Goal: Task Accomplishment & Management: Manage account settings

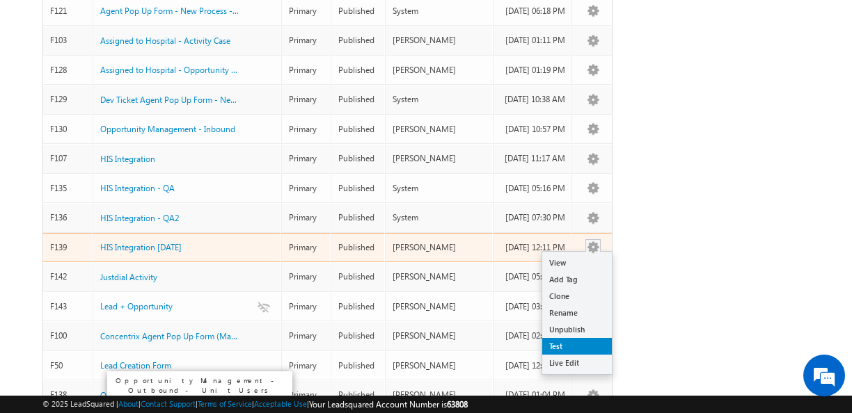
click at [578, 340] on link "Test" at bounding box center [577, 346] width 70 height 17
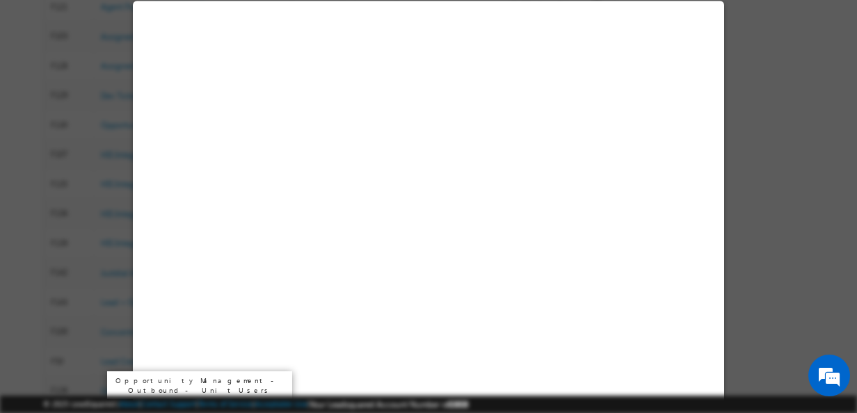
select select "No"
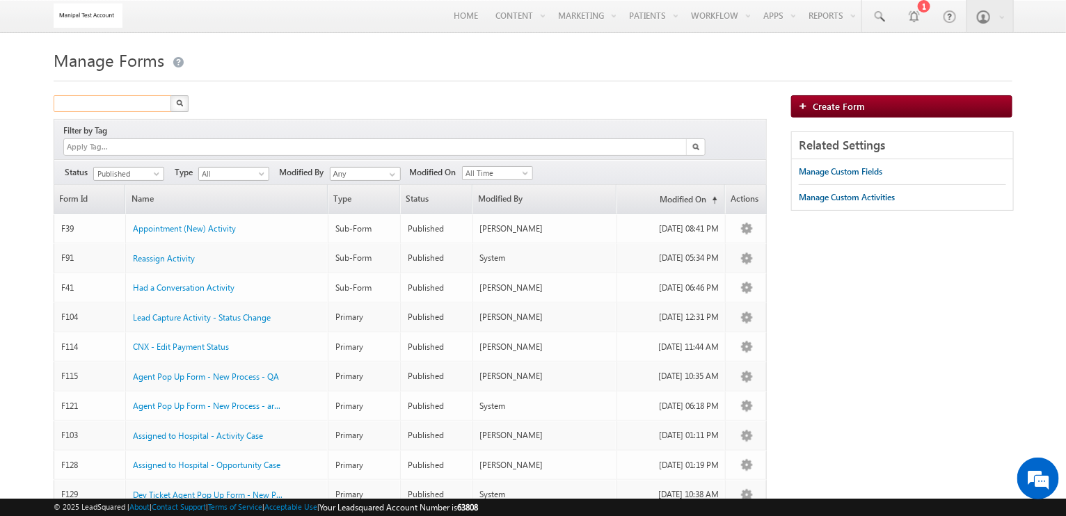
click at [122, 109] on input "text" at bounding box center [113, 103] width 119 height 17
type input "his"
click at [170, 95] on button "button" at bounding box center [179, 103] width 18 height 17
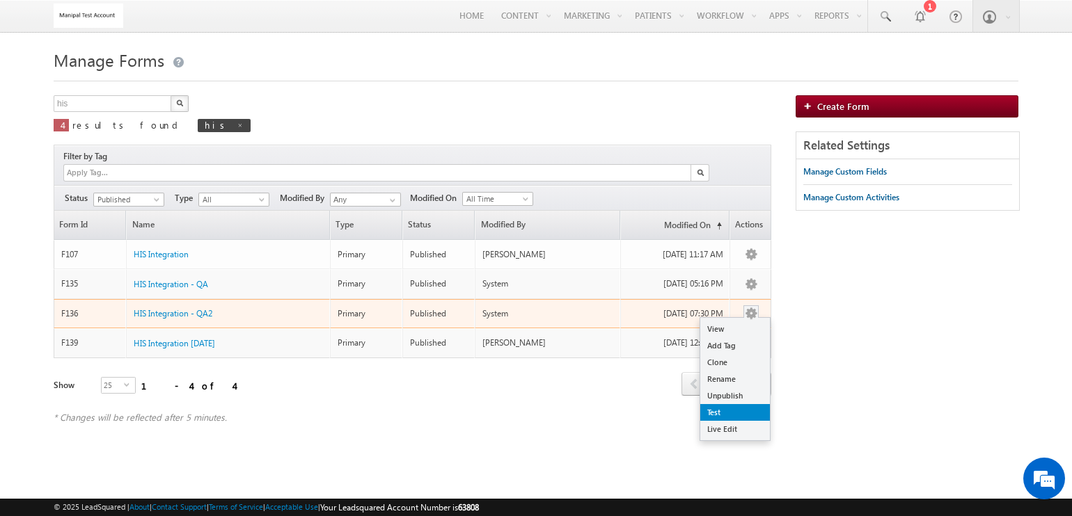
click at [736, 404] on link "Test" at bounding box center [735, 412] width 70 height 17
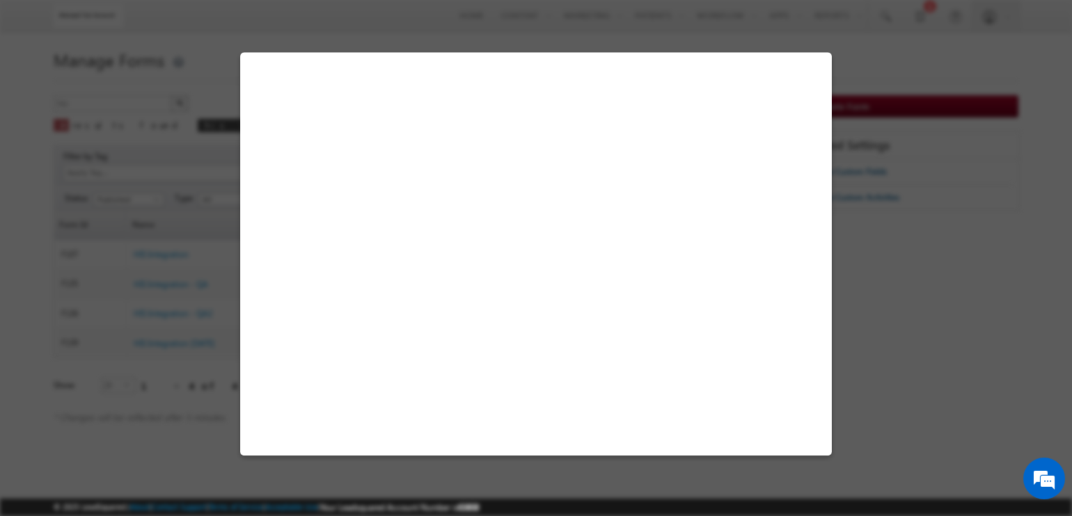
select select "No"
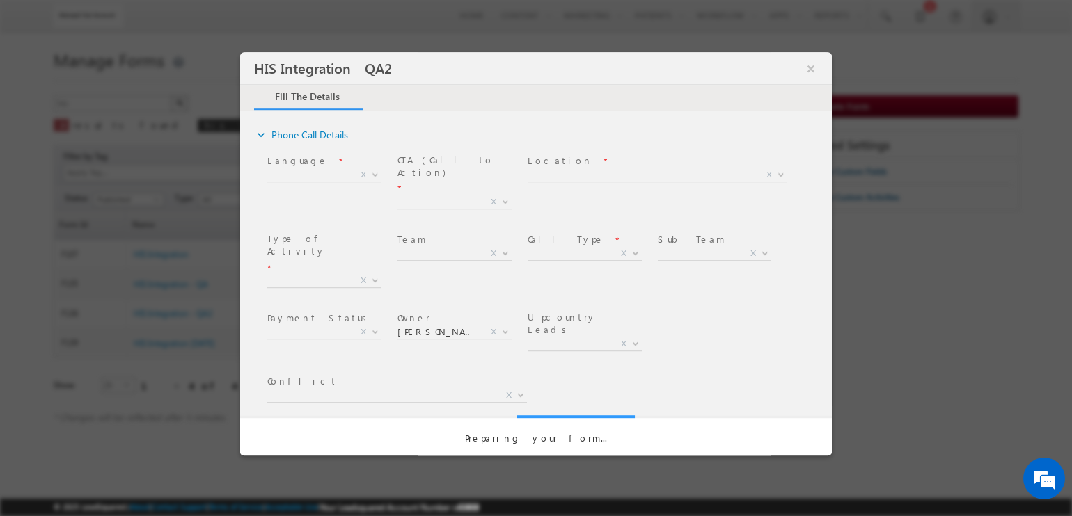
type textarea "Inbound Phone Call"
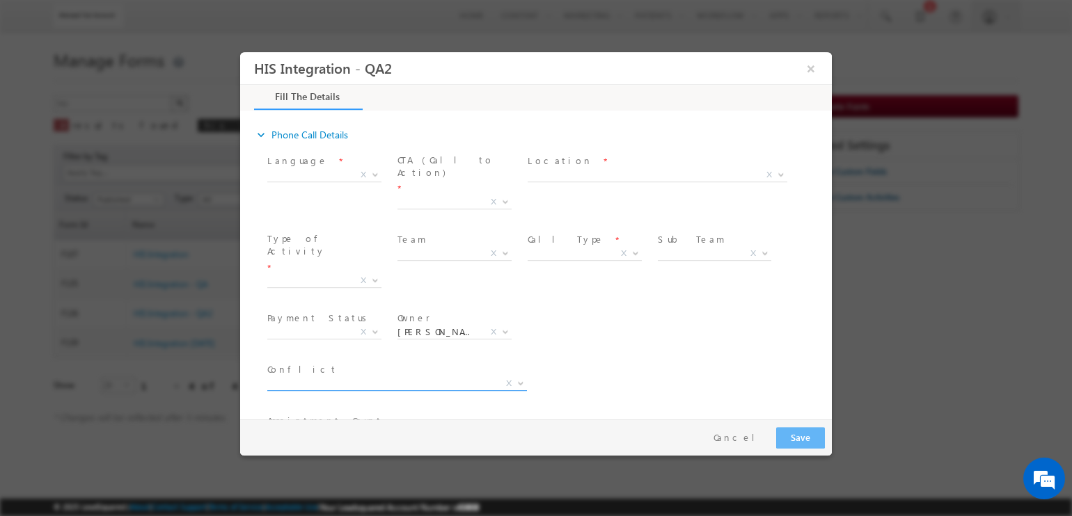
click at [405, 377] on span "X" at bounding box center [397, 384] width 260 height 14
click at [635, 360] on div "Area * Conflict * First Attempt Follow-up X" at bounding box center [547, 385] width 567 height 51
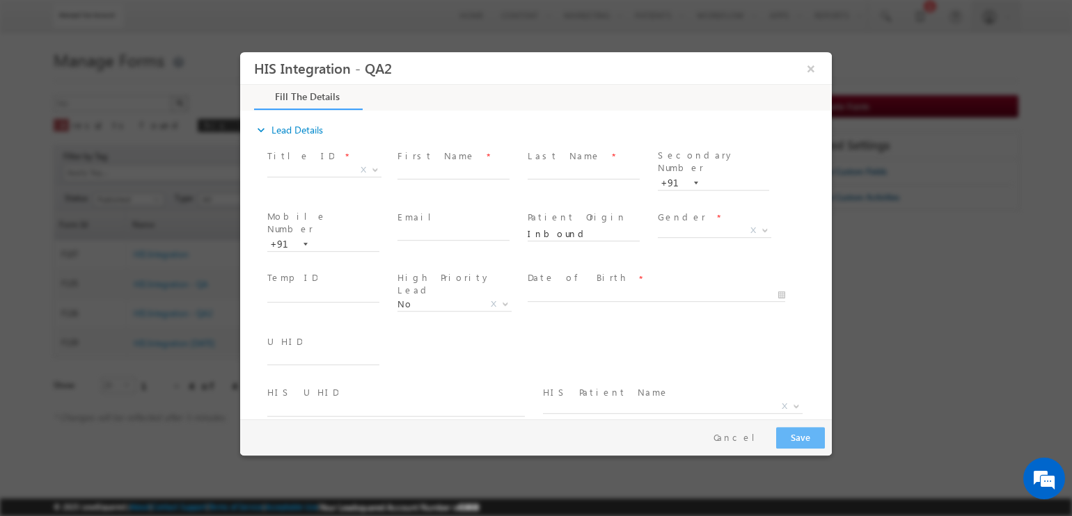
scroll to position [261, 0]
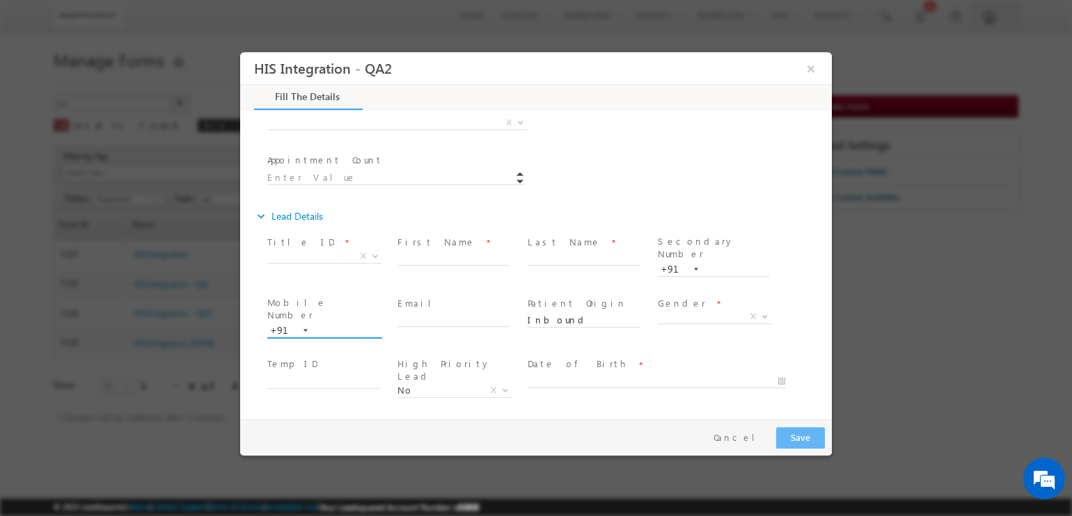
click at [337, 324] on input "text" at bounding box center [323, 331] width 112 height 14
type input "9989195248"
click at [487, 418] on div "UHID *" at bounding box center [547, 443] width 567 height 51
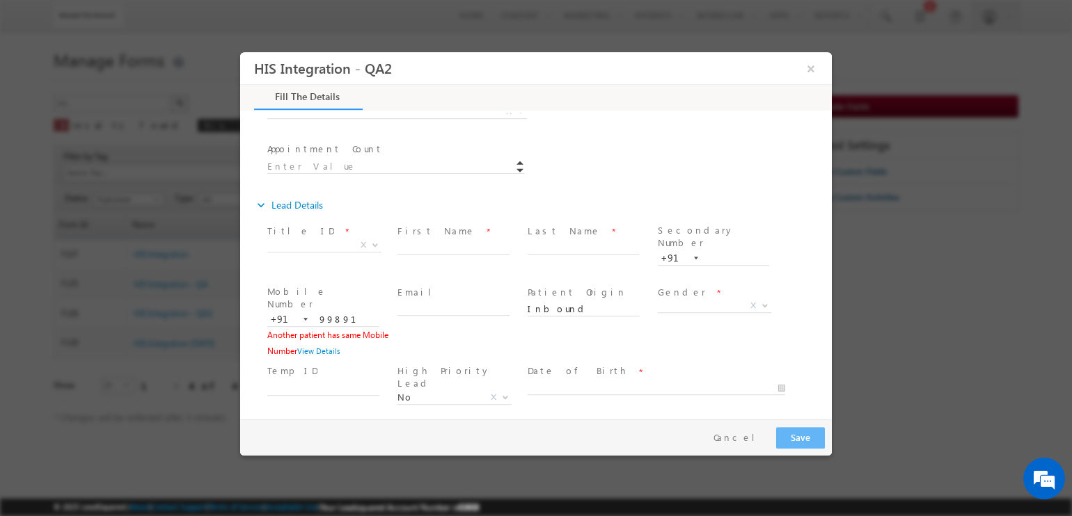
scroll to position [347, 0]
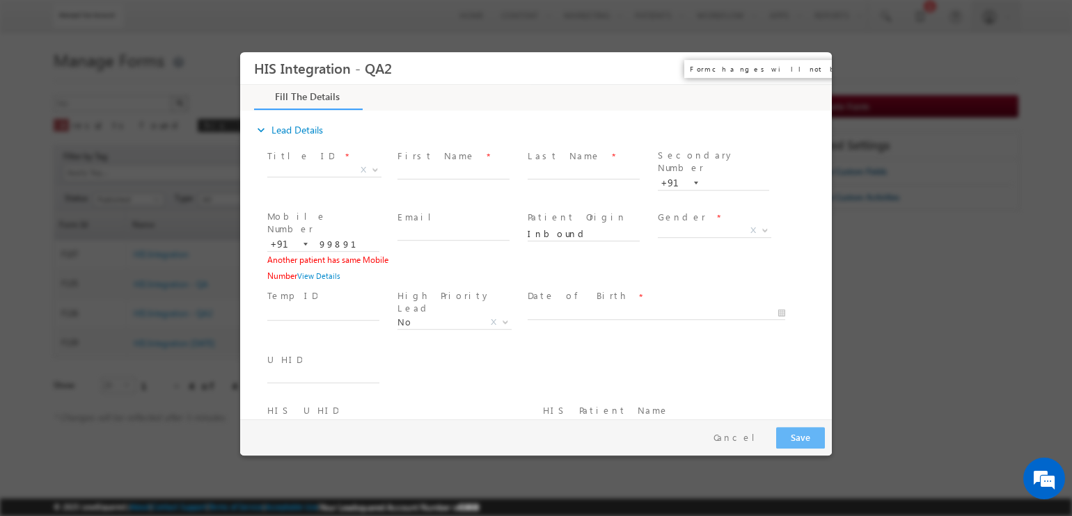
click at [810, 71] on button "×" at bounding box center [811, 69] width 24 height 26
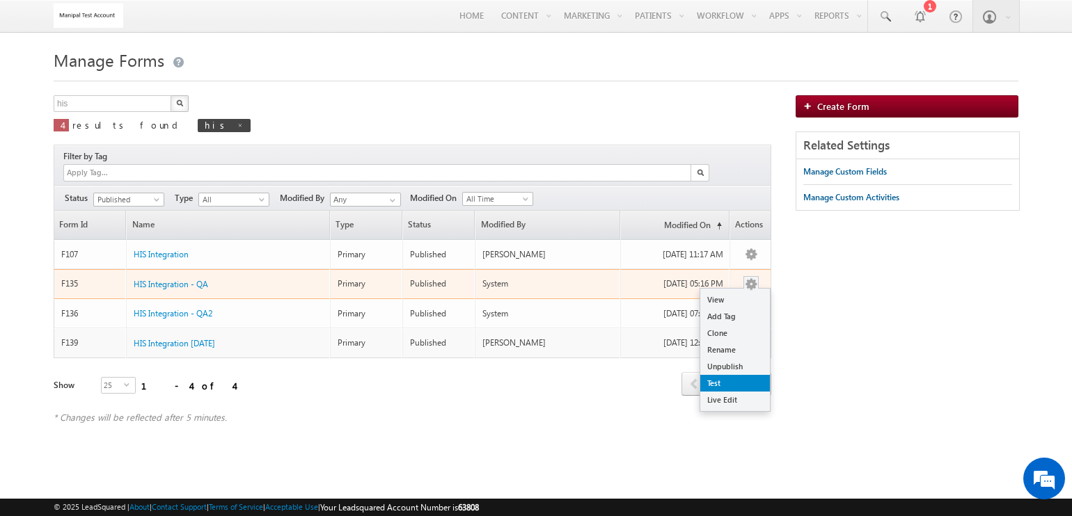
click at [723, 375] on link "Test" at bounding box center [735, 383] width 70 height 17
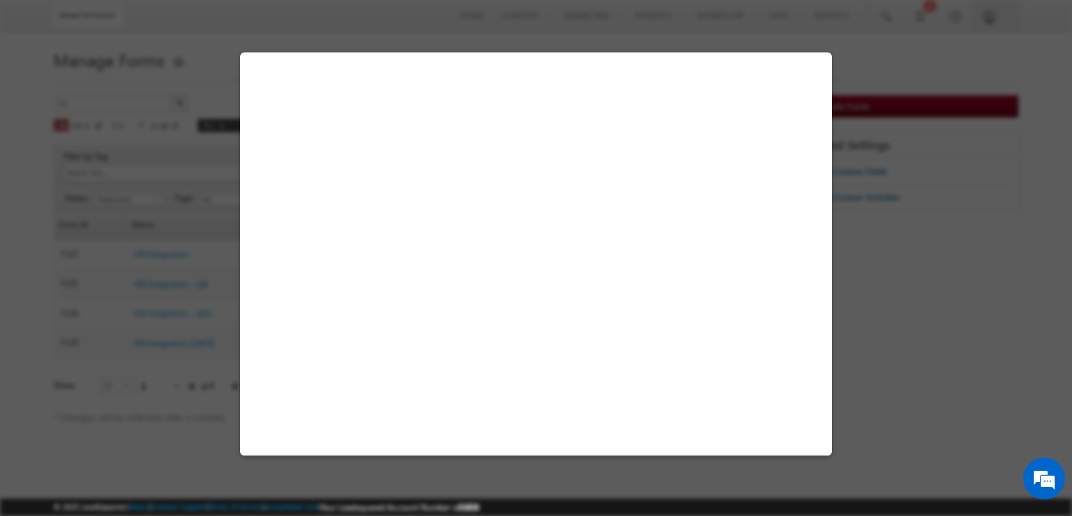
select select "No"
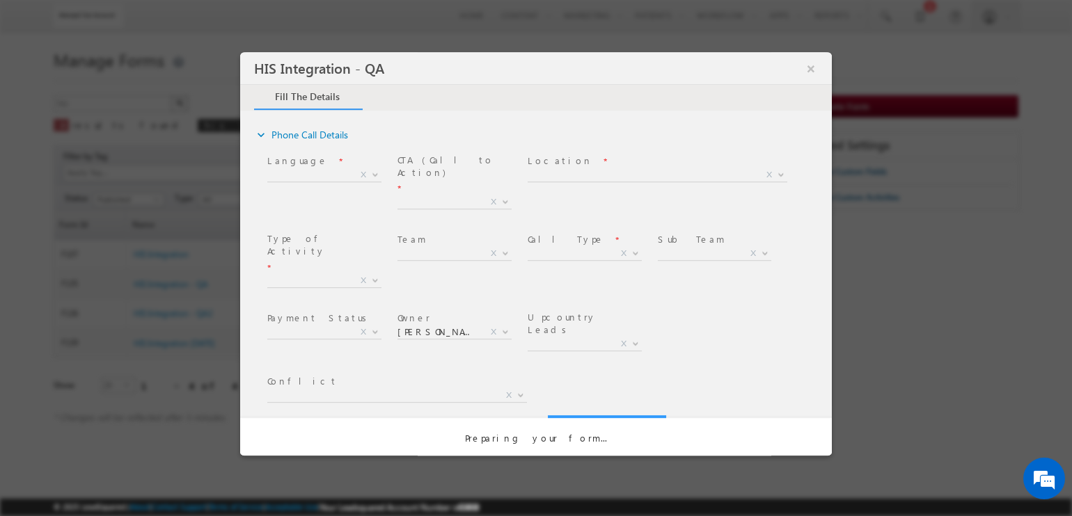
scroll to position [0, 0]
type textarea "Inbound Phone Call"
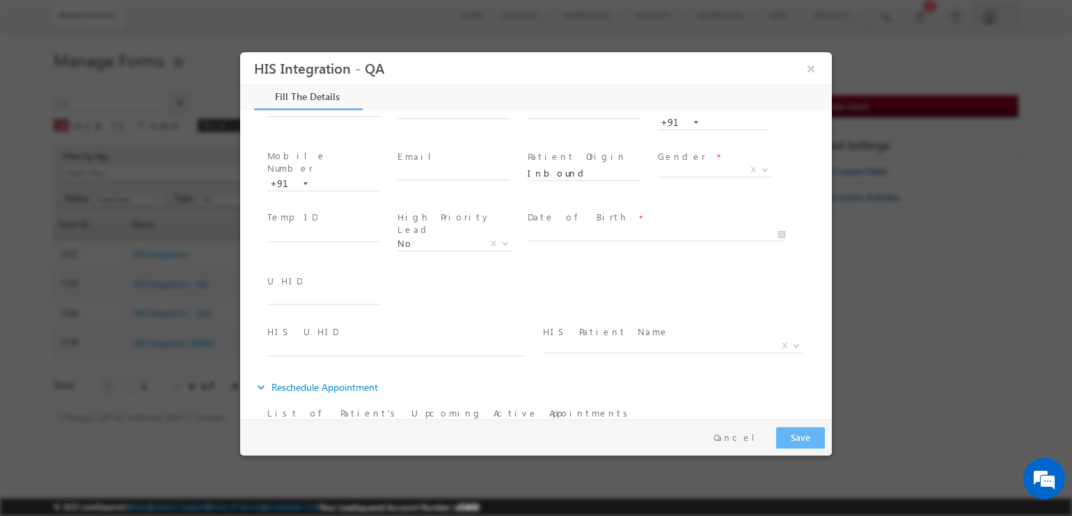
scroll to position [435, 0]
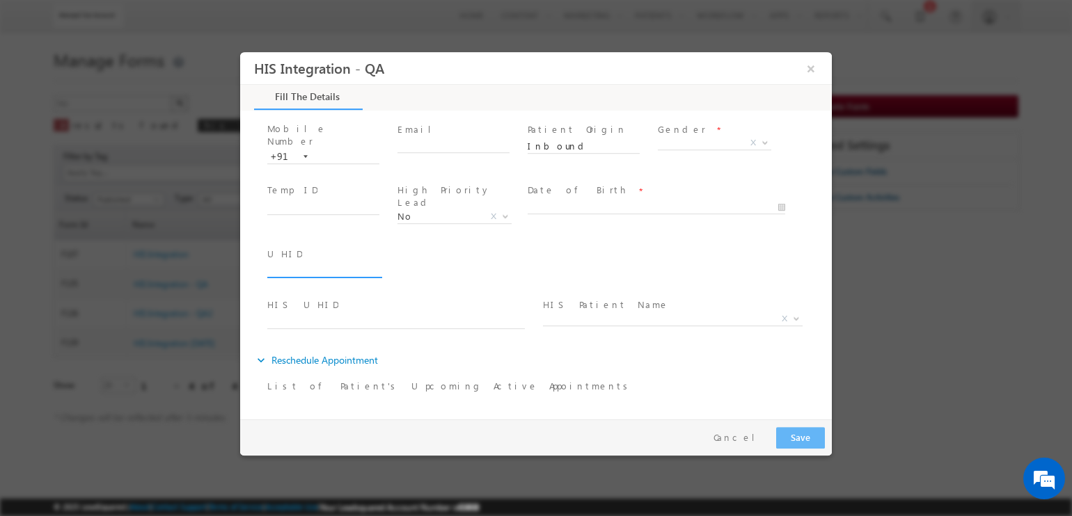
click at [294, 264] on input "text" at bounding box center [323, 271] width 112 height 14
click at [301, 315] on input "text" at bounding box center [395, 322] width 257 height 14
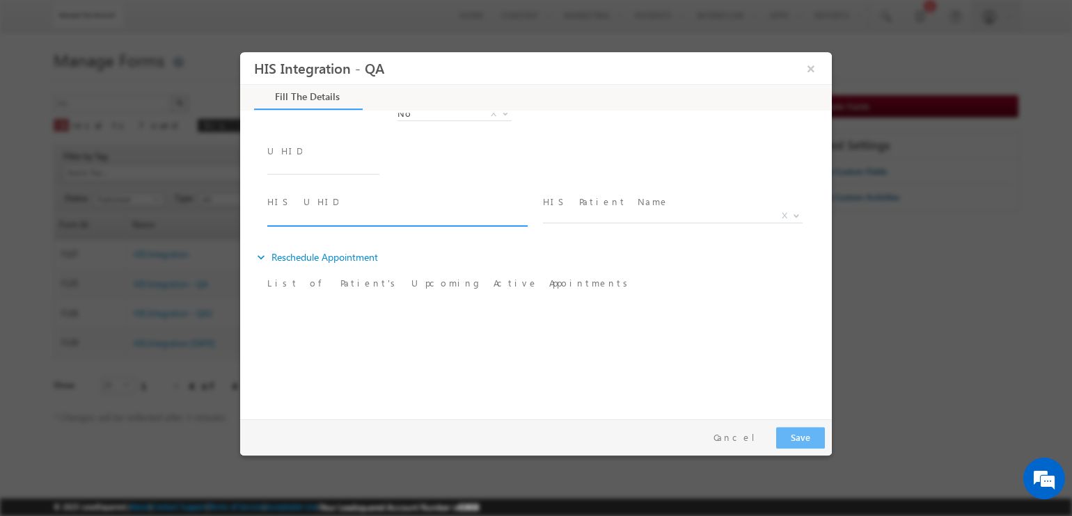
scroll to position [261, 0]
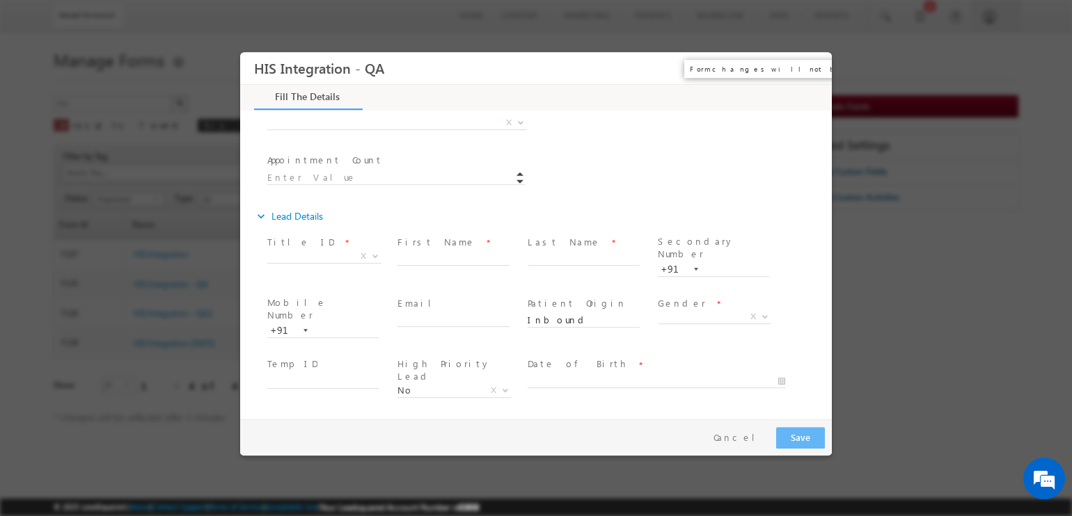
click at [811, 67] on button "×" at bounding box center [811, 69] width 24 height 26
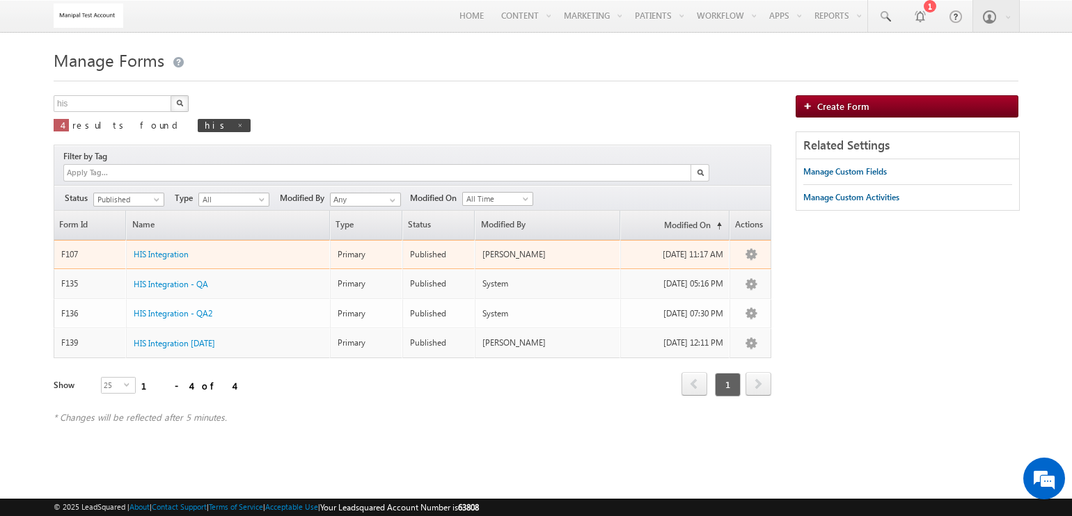
drag, startPoint x: 169, startPoint y: 241, endPoint x: 0, endPoint y: 313, distance: 183.7
click at [0, 313] on html "Menu Sonam Jain sonam .mani palho spita ls@gm ail.c om" at bounding box center [536, 236] width 1072 height 472
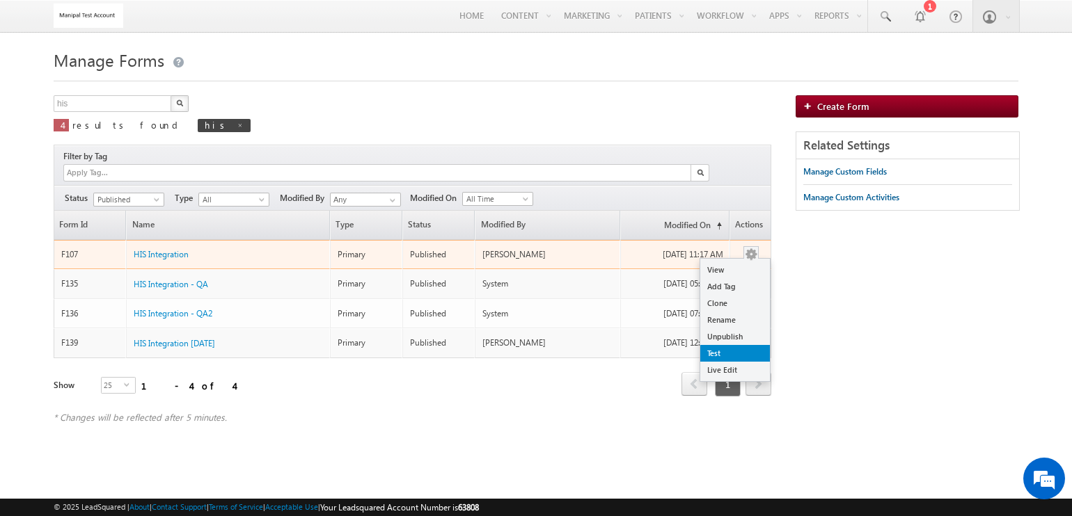
click at [738, 345] on link "Test" at bounding box center [735, 353] width 70 height 17
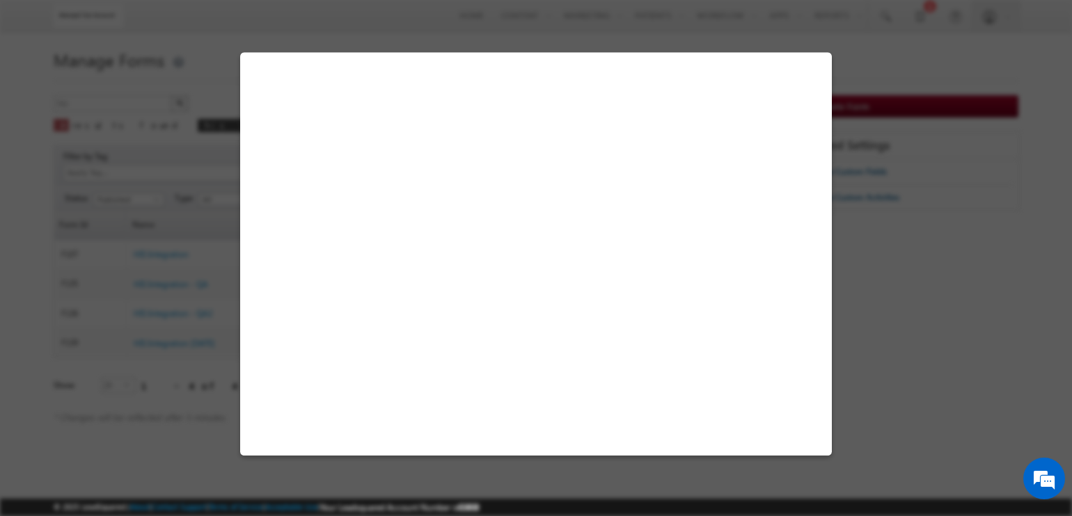
select select "No"
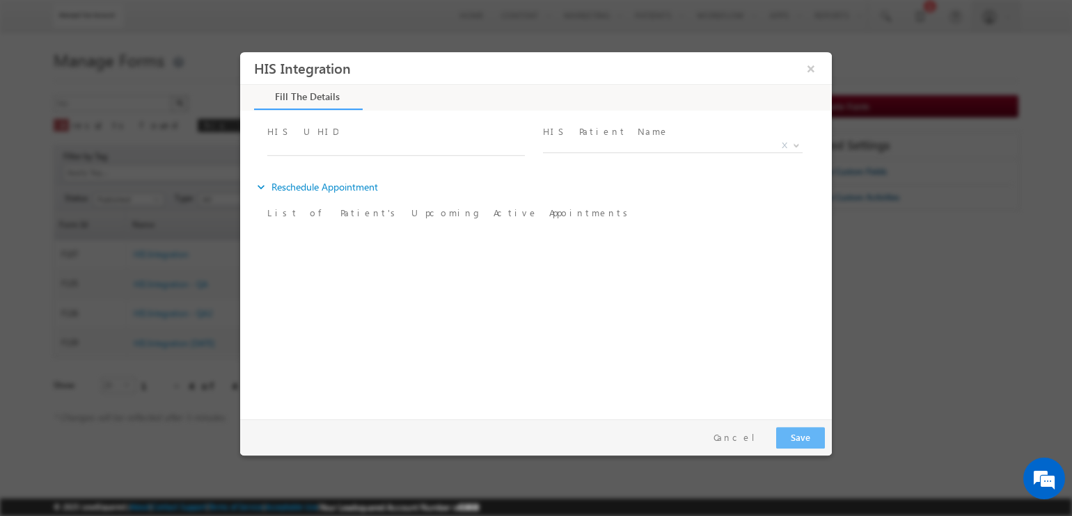
scroll to position [347, 0]
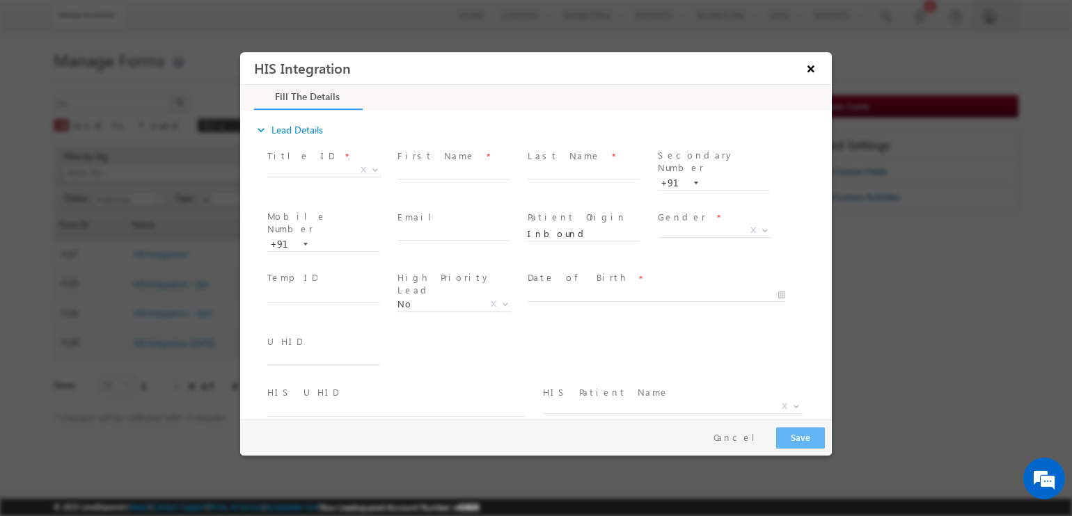
click at [807, 79] on button "×" at bounding box center [811, 69] width 24 height 26
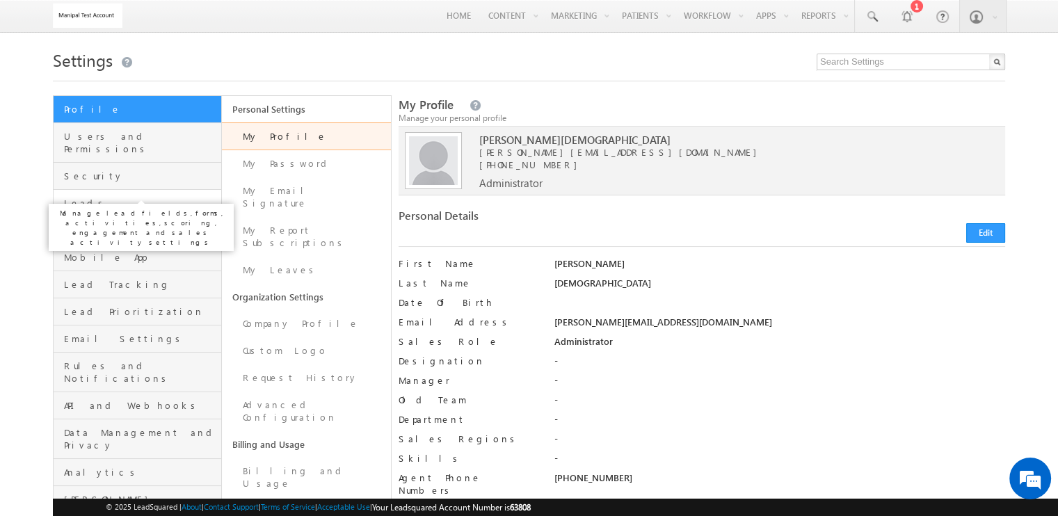
click at [110, 197] on span "Leads" at bounding box center [141, 203] width 154 height 13
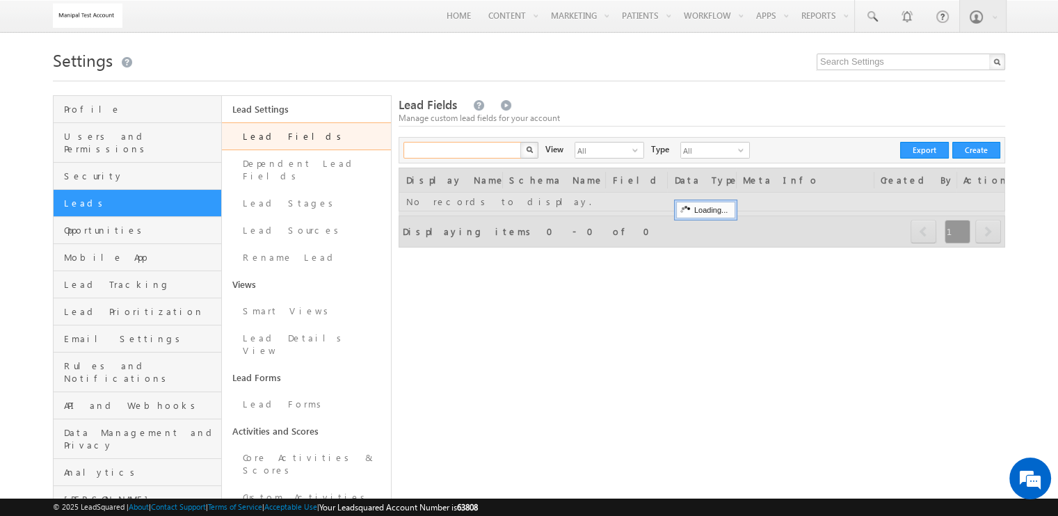
click at [463, 152] on input "text" at bounding box center [463, 150] width 119 height 17
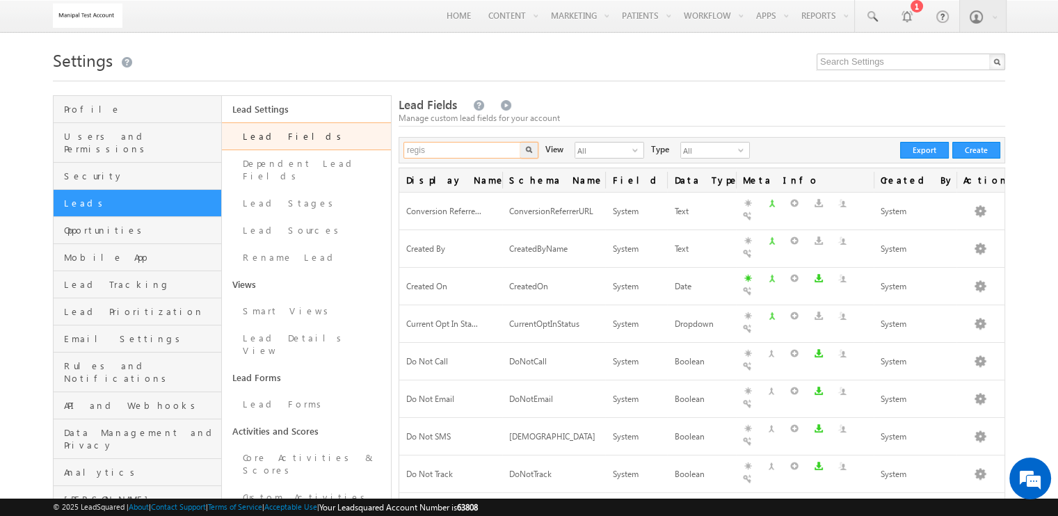
type input "regis"
click at [521, 142] on button "button" at bounding box center [530, 150] width 18 height 17
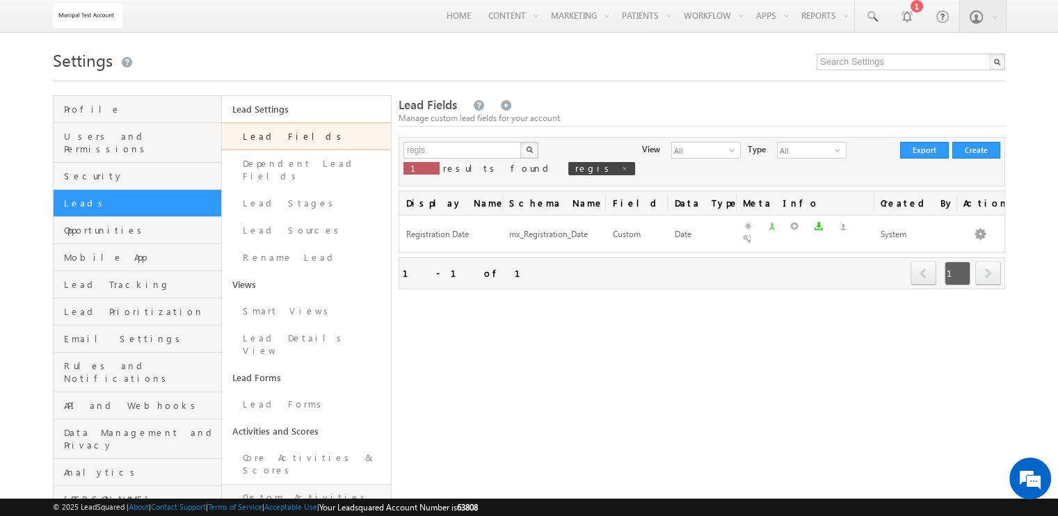
click at [311, 484] on link "Custom Activities & Scores" at bounding box center [306, 504] width 168 height 40
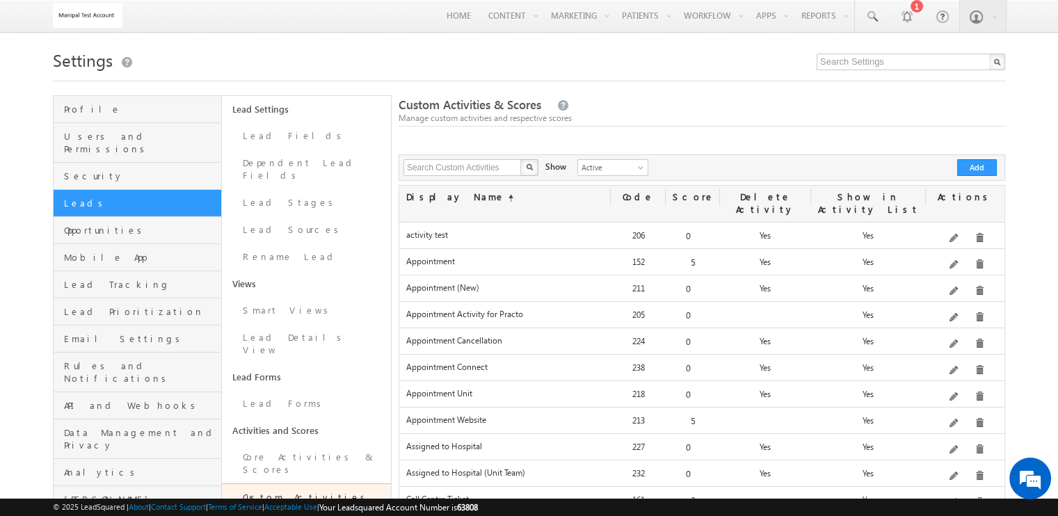
click at [449, 187] on div "Display Name" at bounding box center [505, 198] width 212 height 24
click at [452, 170] on input "text" at bounding box center [463, 167] width 119 height 17
type input "his"
click at [521, 159] on button "button" at bounding box center [530, 167] width 18 height 17
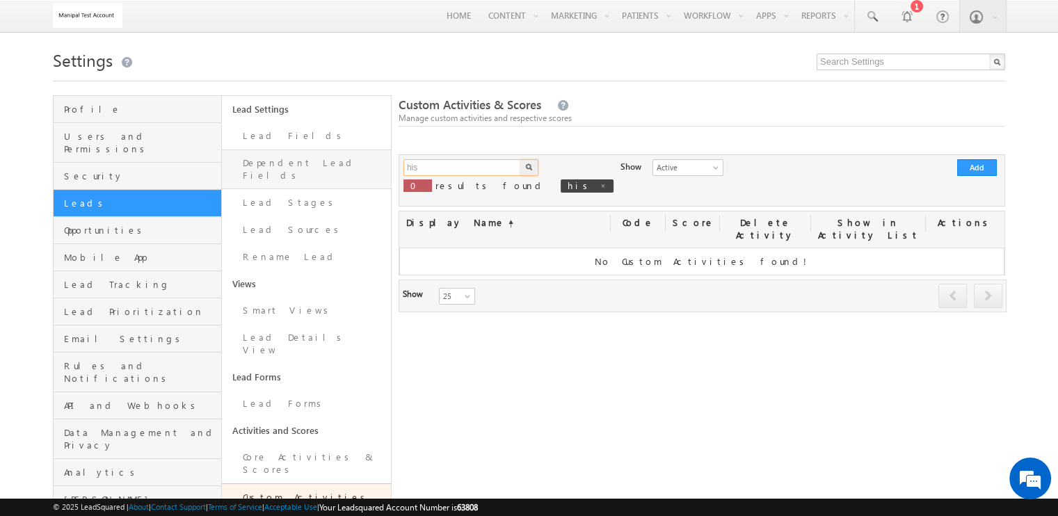
drag, startPoint x: 472, startPoint y: 169, endPoint x: 321, endPoint y: 160, distance: 152.0
click at [321, 160] on div "Profile Users and Permissions Security Leads Opportunities Mobile App Lead Trac…" at bounding box center [529, 515] width 953 height 841
type input "Search Custom Activities"
click at [600, 184] on span at bounding box center [603, 185] width 7 height 7
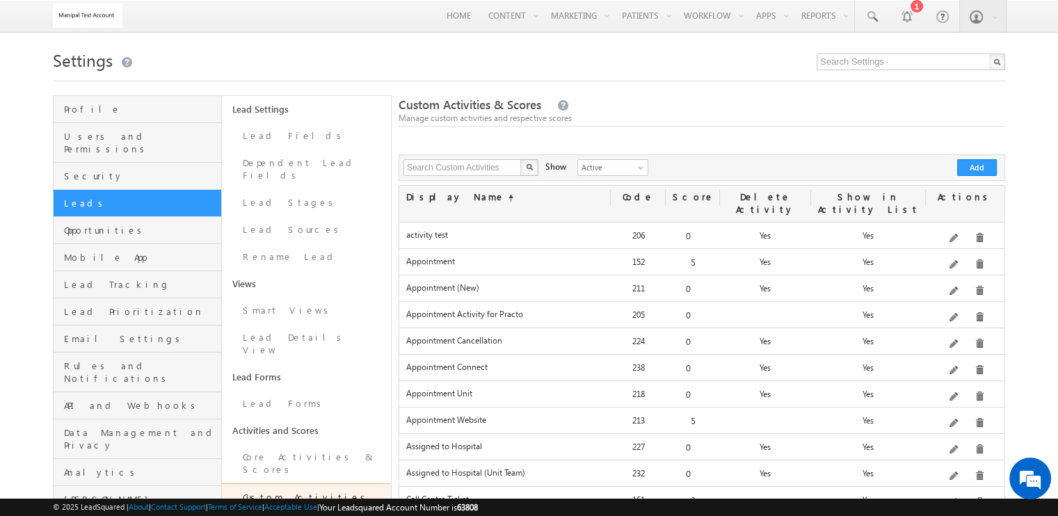
click at [477, 159] on div "Search Custom Activities X 25 results found Show Active Inactive Active Add" at bounding box center [702, 167] width 607 height 26
click at [482, 161] on input "text" at bounding box center [463, 167] width 119 height 17
click at [521, 159] on button "button" at bounding box center [530, 167] width 18 height 17
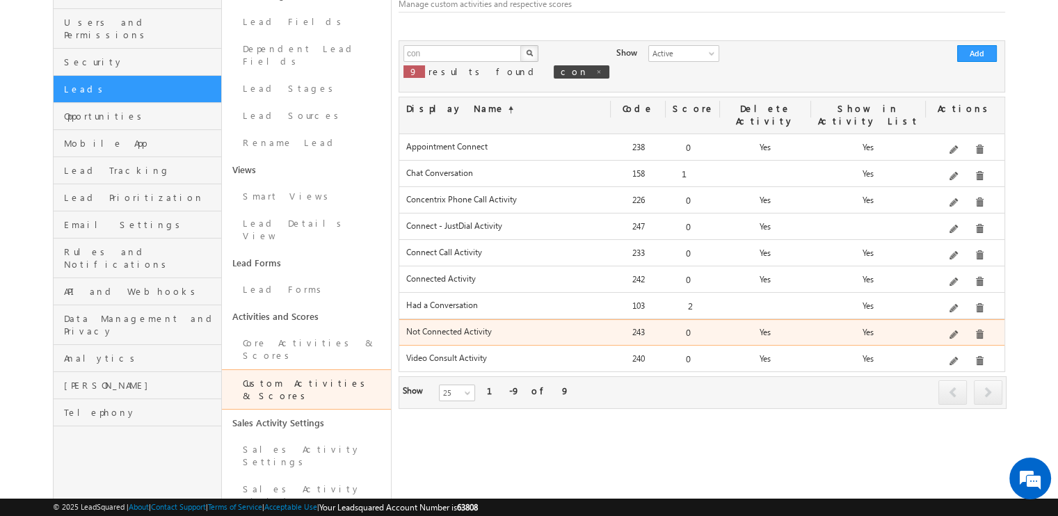
scroll to position [86, 0]
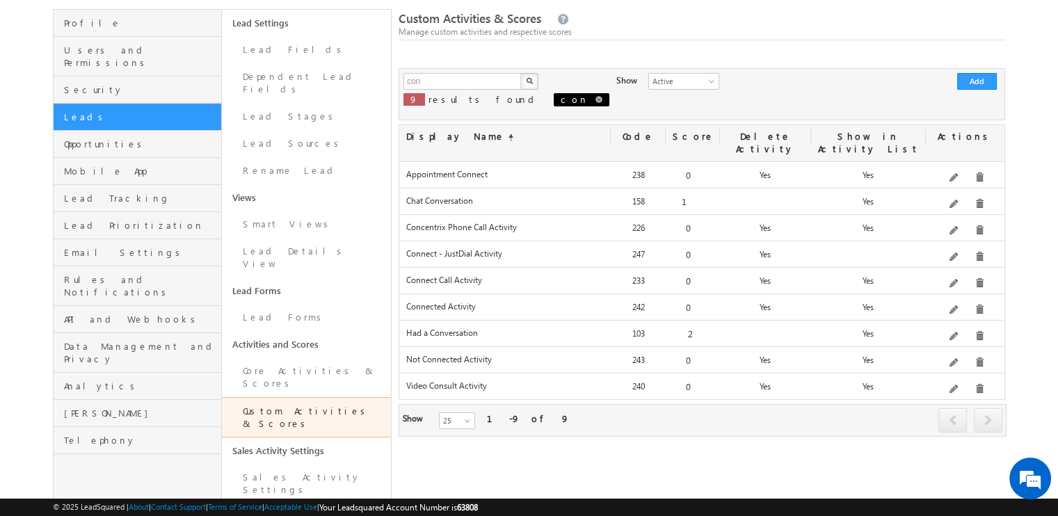
click at [596, 98] on span at bounding box center [599, 99] width 7 height 7
type input "Search Custom Activities"
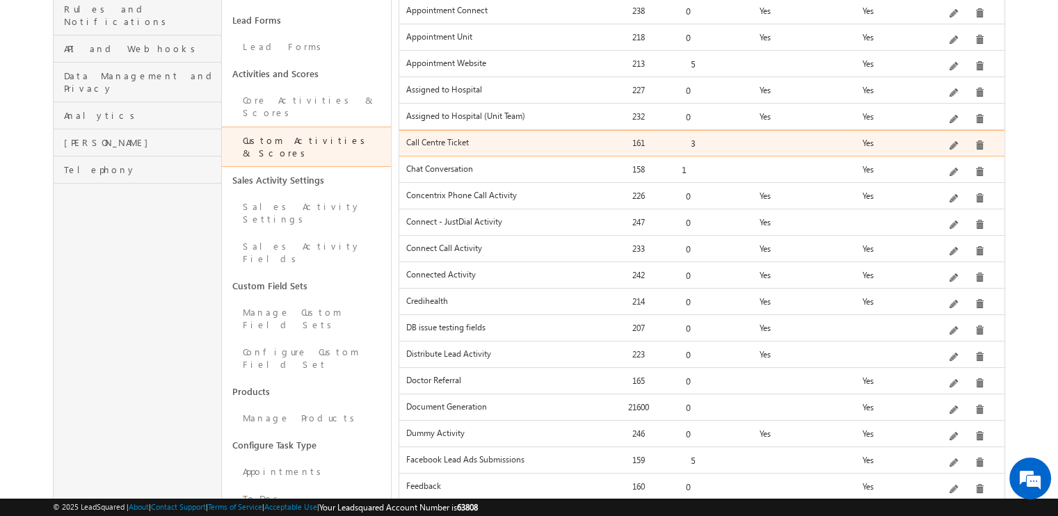
scroll to position [435, 0]
